Goal: Navigation & Orientation: Locate item on page

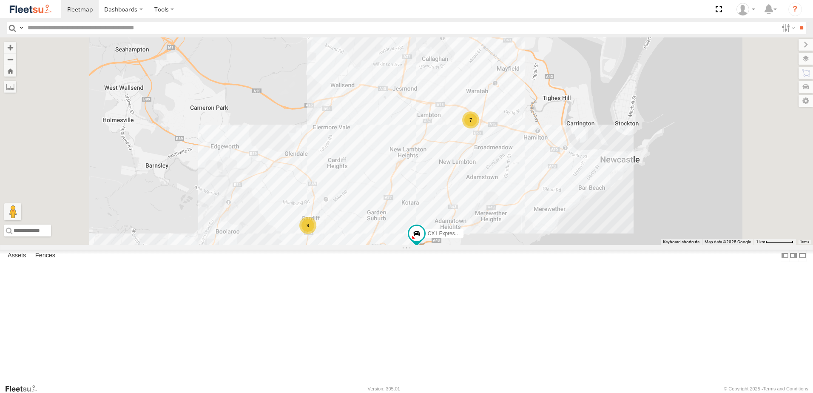
drag, startPoint x: 536, startPoint y: 312, endPoint x: 535, endPoint y: 243, distance: 69.7
click at [535, 238] on div "CX1 Express Ute 7 9" at bounding box center [406, 140] width 813 height 207
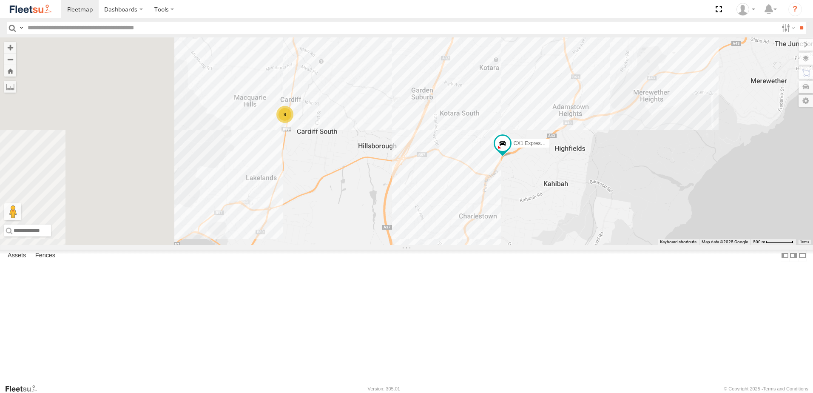
drag, startPoint x: 454, startPoint y: 280, endPoint x: 543, endPoint y: 250, distance: 93.8
click at [538, 245] on div "CX1 Express Ute 9" at bounding box center [406, 140] width 813 height 207
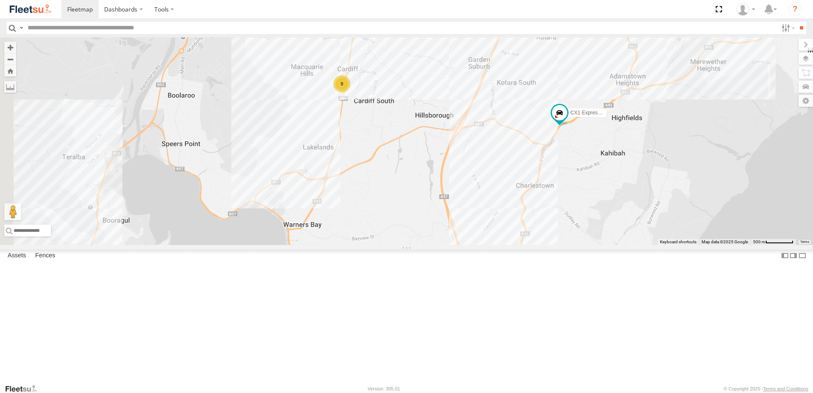
drag, startPoint x: 503, startPoint y: 265, endPoint x: 509, endPoint y: 272, distance: 9.4
click at [509, 245] on div "CX1 Express Ute 9" at bounding box center [406, 140] width 813 height 207
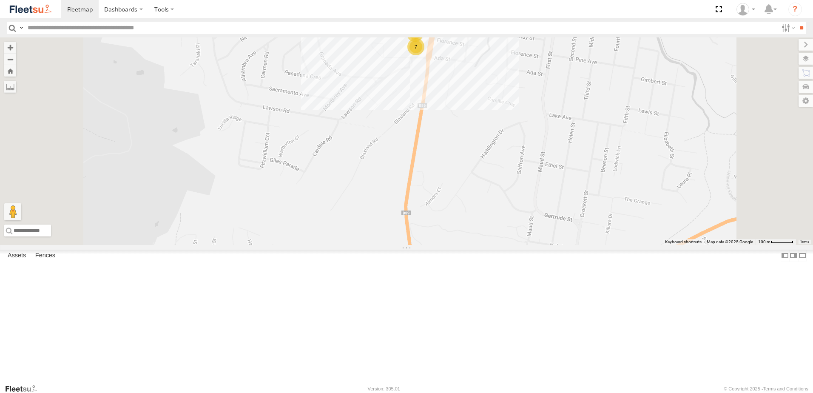
drag, startPoint x: 496, startPoint y: 193, endPoint x: 528, endPoint y: 267, distance: 79.9
click at [523, 245] on div "CX1 Express Ute 7 2" at bounding box center [406, 140] width 813 height 207
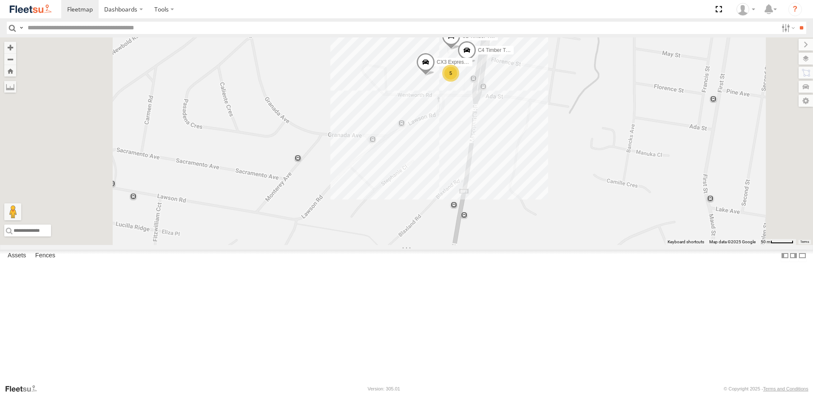
drag, startPoint x: 506, startPoint y: 162, endPoint x: 523, endPoint y: 257, distance: 96.7
click at [516, 245] on div "CX1 Express Ute 5 CX3 Express Ute C4 Timber Truck C2 Timber Truck" at bounding box center [406, 140] width 813 height 207
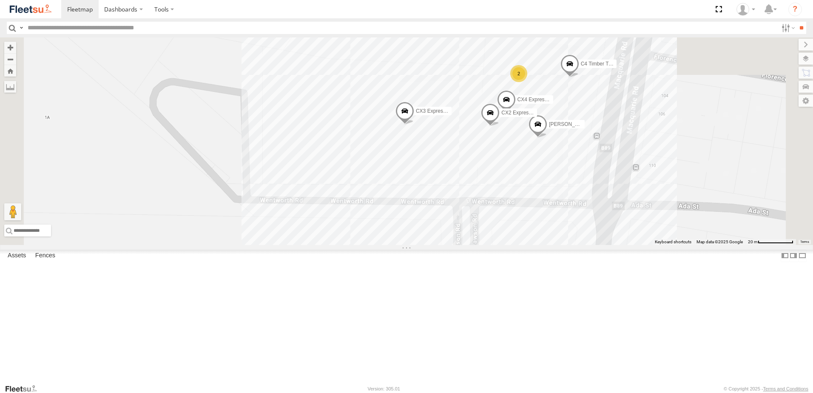
drag, startPoint x: 535, startPoint y: 259, endPoint x: 474, endPoint y: 289, distance: 68.4
click at [474, 245] on div "CX1 Express Ute CX3 Express Ute C4 Timber Truck [PERSON_NAME] CX4 Express Ute L…" at bounding box center [406, 140] width 813 height 207
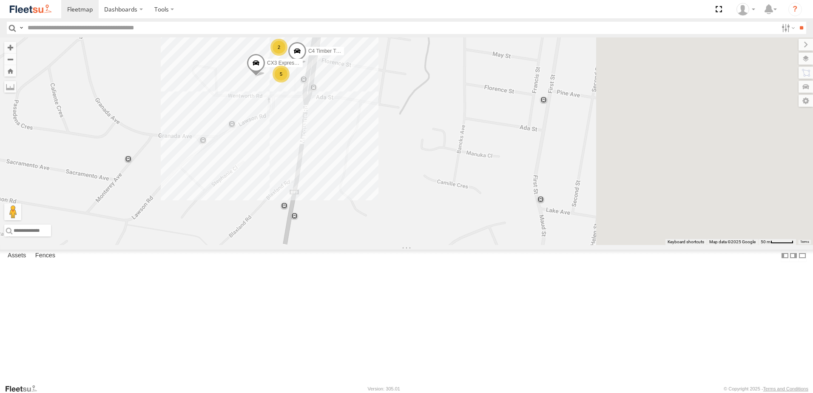
drag, startPoint x: 591, startPoint y: 278, endPoint x: 333, endPoint y: 165, distance: 281.8
click at [333, 165] on div "CX1 Express Ute CX3 Express Ute C4 Timber Truck 5 2" at bounding box center [406, 140] width 813 height 207
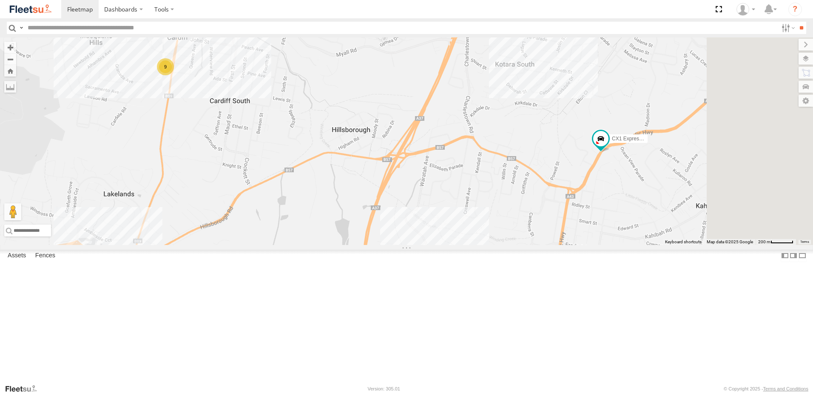
drag, startPoint x: 535, startPoint y: 221, endPoint x: 369, endPoint y: 168, distance: 174.0
click at [368, 167] on div "CX1 Express Ute 9" at bounding box center [406, 140] width 813 height 207
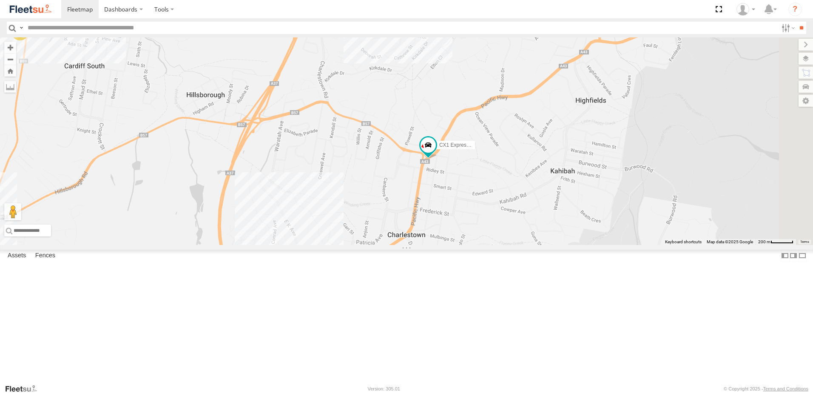
drag, startPoint x: 524, startPoint y: 189, endPoint x: 427, endPoint y: 252, distance: 115.4
click at [427, 245] on div "CX1 Express Ute 9" at bounding box center [406, 140] width 813 height 207
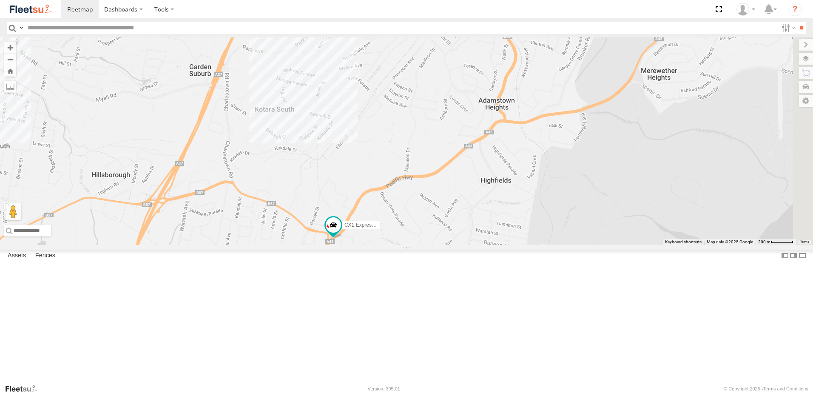
drag, startPoint x: 390, startPoint y: 225, endPoint x: 481, endPoint y: 227, distance: 90.6
click at [480, 228] on div "CX1 Express Ute 9" at bounding box center [406, 140] width 813 height 207
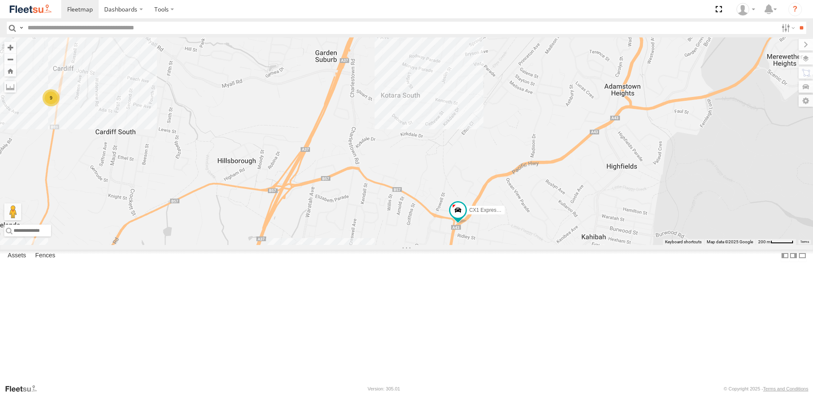
drag, startPoint x: 359, startPoint y: 200, endPoint x: 641, endPoint y: 240, distance: 284.2
click at [591, 240] on div "CX1 Express Ute 9" at bounding box center [406, 140] width 813 height 207
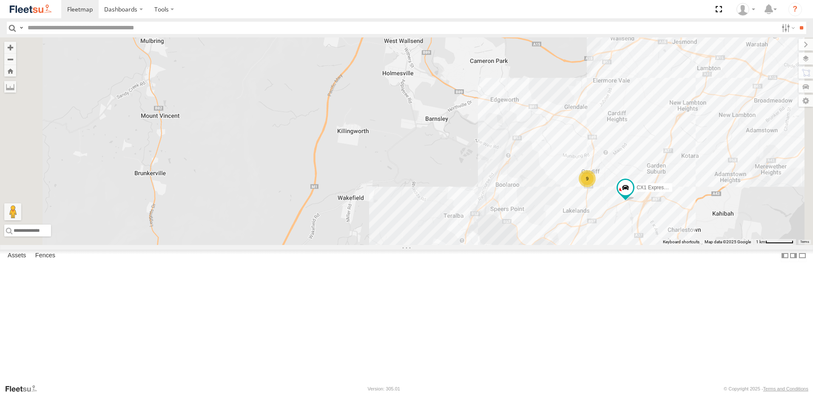
drag, startPoint x: 604, startPoint y: 261, endPoint x: 528, endPoint y: 199, distance: 98.5
click at [546, 208] on div "9 CX1 Express Ute" at bounding box center [406, 140] width 813 height 207
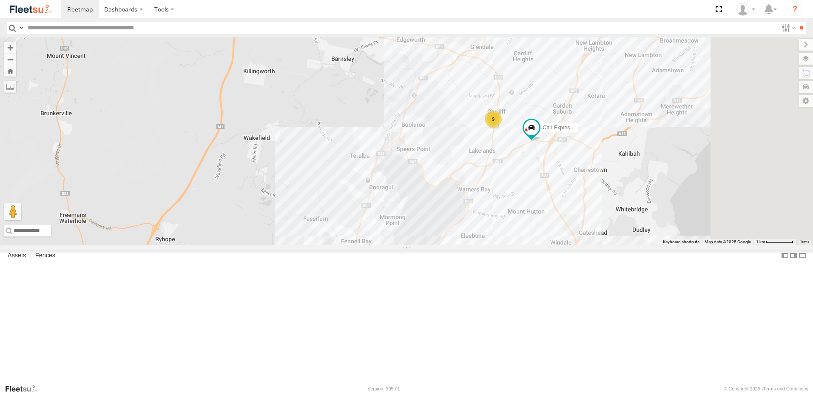
drag, startPoint x: 591, startPoint y: 209, endPoint x: 522, endPoint y: 241, distance: 76.1
click at [522, 241] on div "9 CX1 Express Ute 7" at bounding box center [406, 140] width 813 height 207
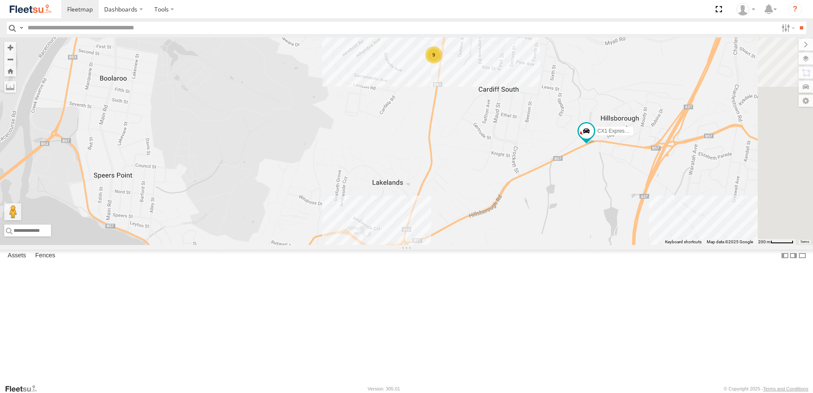
drag, startPoint x: 627, startPoint y: 232, endPoint x: 553, endPoint y: 253, distance: 77.4
click at [553, 245] on div "CX1 Express Ute 9" at bounding box center [406, 140] width 813 height 207
